Goal: Check status

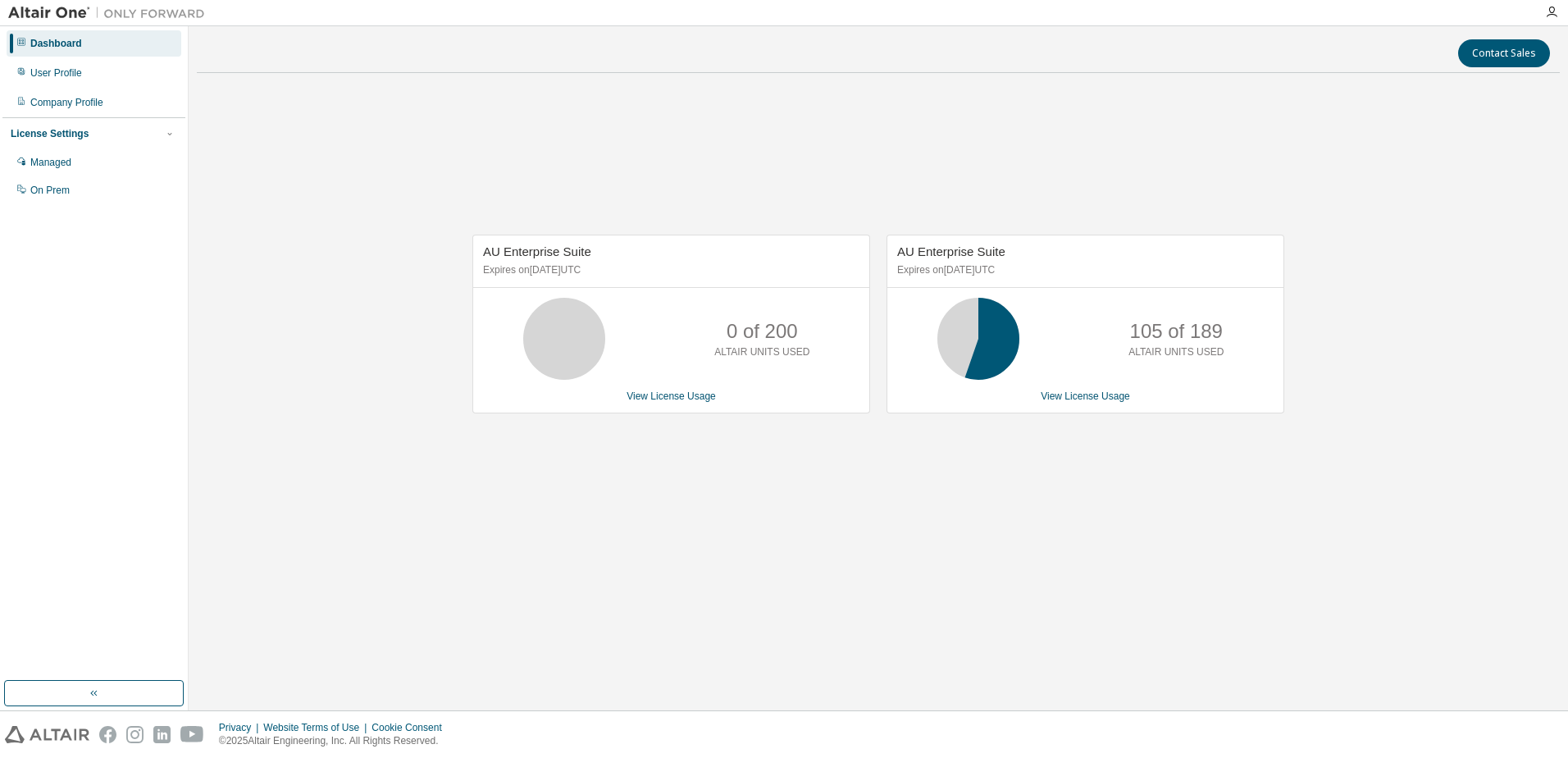
drag, startPoint x: 1011, startPoint y: 274, endPoint x: 984, endPoint y: 274, distance: 27.0
click at [984, 274] on p "Expires on [DATE] UTC" at bounding box center [1083, 270] width 373 height 14
drag, startPoint x: 537, startPoint y: 271, endPoint x: 598, endPoint y: 278, distance: 61.4
click at [598, 278] on div "AU Enterprise Suite Expires on [DATE] UTC" at bounding box center [671, 261] width 396 height 53
